Goal: Check status: Check status

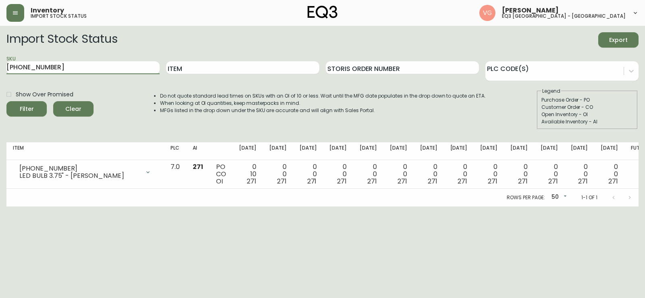
drag, startPoint x: 75, startPoint y: 66, endPoint x: 0, endPoint y: 63, distance: 74.7
click at [0, 63] on main "Import Stock Status Export SKU [PHONE_NUMBER] Item Storis Order Number PLC Code…" at bounding box center [322, 116] width 645 height 181
paste input "[PHONE_NUMBER]"
click at [6, 101] on button "Filter" at bounding box center [26, 108] width 40 height 15
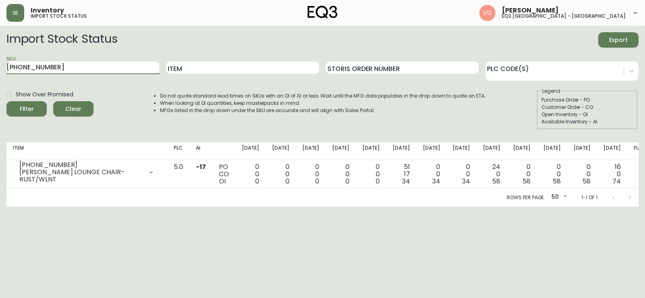
drag, startPoint x: 62, startPoint y: 68, endPoint x: 0, endPoint y: 64, distance: 62.2
click at [0, 64] on main "Import Stock Status Export SKU [PHONE_NUMBER] Item Storis Order Number PLC Code…" at bounding box center [322, 116] width 645 height 181
paste input "20-386-4"
drag, startPoint x: 22, startPoint y: 259, endPoint x: 19, endPoint y: 236, distance: 23.6
click at [23, 206] on html "Inventory import stock status [PERSON_NAME] eq3 [GEOGRAPHIC_DATA] - st laurent …" at bounding box center [322, 103] width 645 height 206
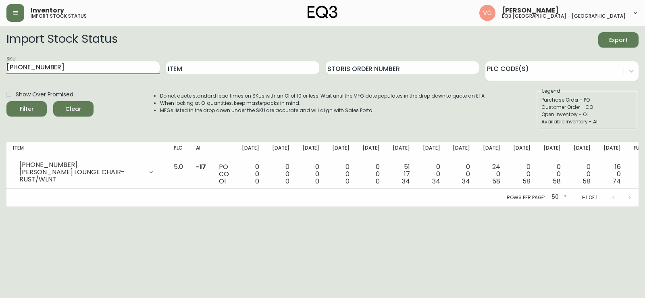
drag, startPoint x: 56, startPoint y: 68, endPoint x: 0, endPoint y: 69, distance: 56.1
click at [0, 69] on main "Import Stock Status Export SKU [PHONE_NUMBER] Item Storis Order Number PLC Code…" at bounding box center [322, 116] width 645 height 181
paste input "[PHONE_NUMBER]"
click at [6, 101] on button "Filter" at bounding box center [26, 108] width 40 height 15
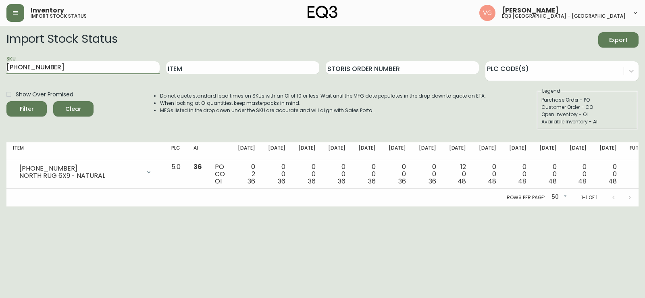
drag, startPoint x: 47, startPoint y: 68, endPoint x: 0, endPoint y: 74, distance: 47.2
click at [0, 75] on main "Import Stock Status Export SKU [PHONE_NUMBER] Item Storis Order Number PLC Code…" at bounding box center [322, 116] width 645 height 181
paste input "[PHONE_NUMBER]"
type input "[PHONE_NUMBER]"
click at [6, 101] on button "Filter" at bounding box center [26, 108] width 40 height 15
